Goal: Check status: Check status

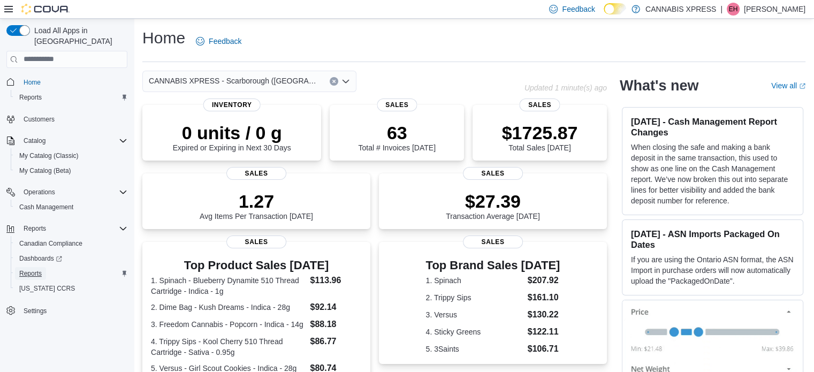
click at [43, 267] on link "Reports" at bounding box center [30, 273] width 31 height 13
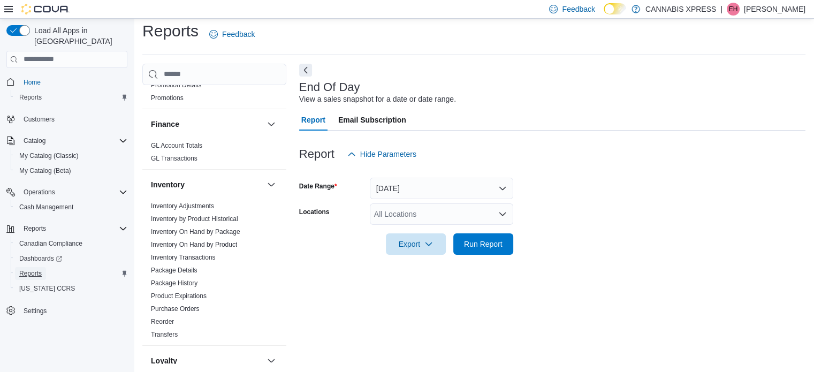
scroll to position [738, 0]
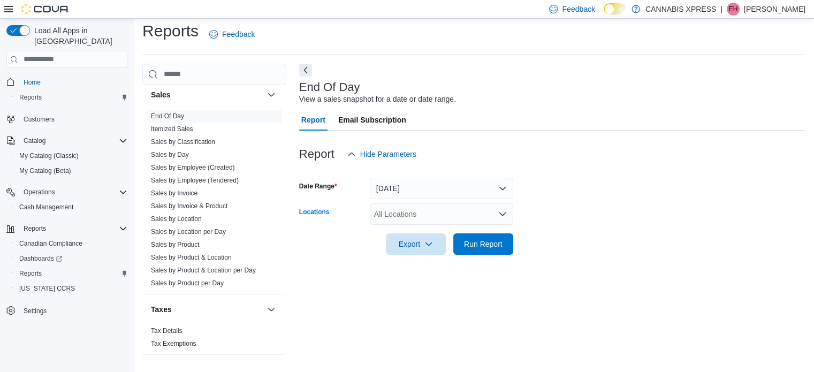
click at [414, 217] on div "All Locations" at bounding box center [441, 213] width 143 height 21
type input "**"
click at [447, 230] on span "CANNABIS XPRESS - Scarborough (Steeles Avenue)" at bounding box center [495, 232] width 205 height 11
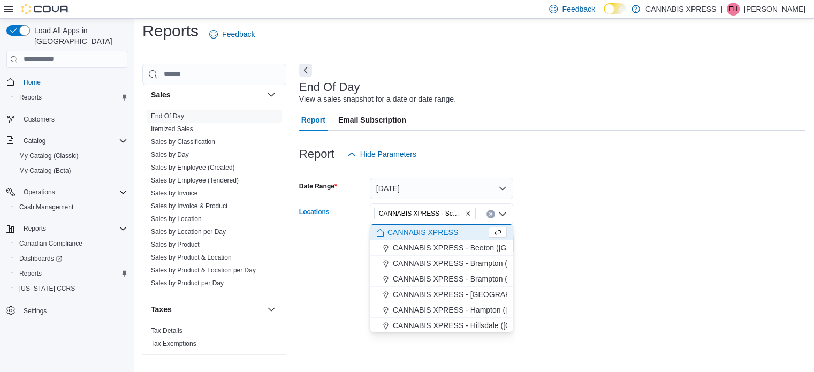
click at [540, 224] on form "Date Range Today Locations CANNABIS XPRESS - Scarborough (Steeles Avenue) Combo…" at bounding box center [552, 210] width 506 height 90
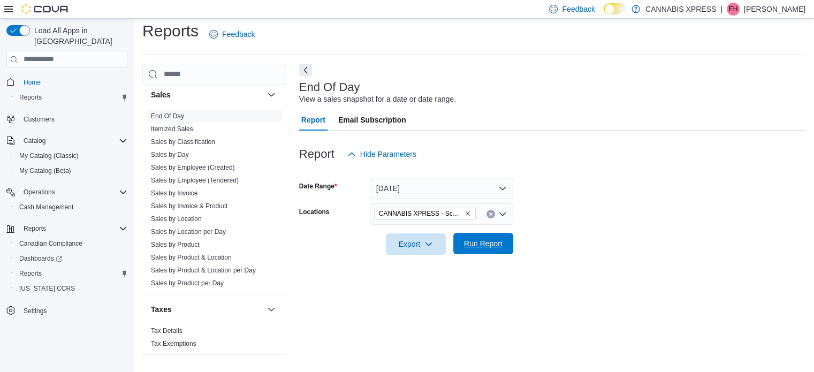
click at [478, 242] on span "Run Report" at bounding box center [483, 243] width 39 height 11
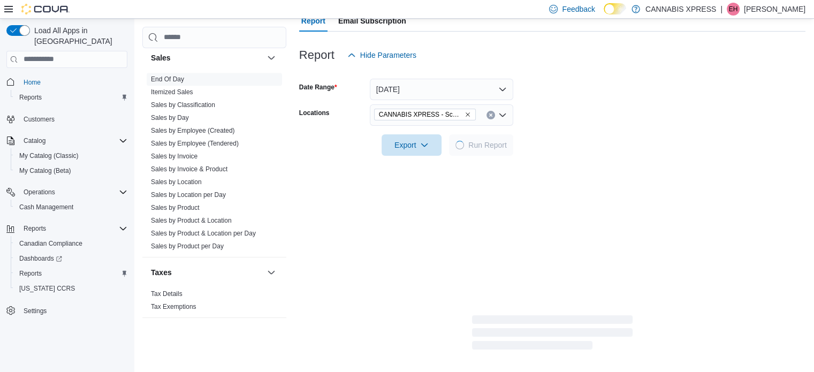
scroll to position [108, 0]
